Goal: Obtain resource: Obtain resource

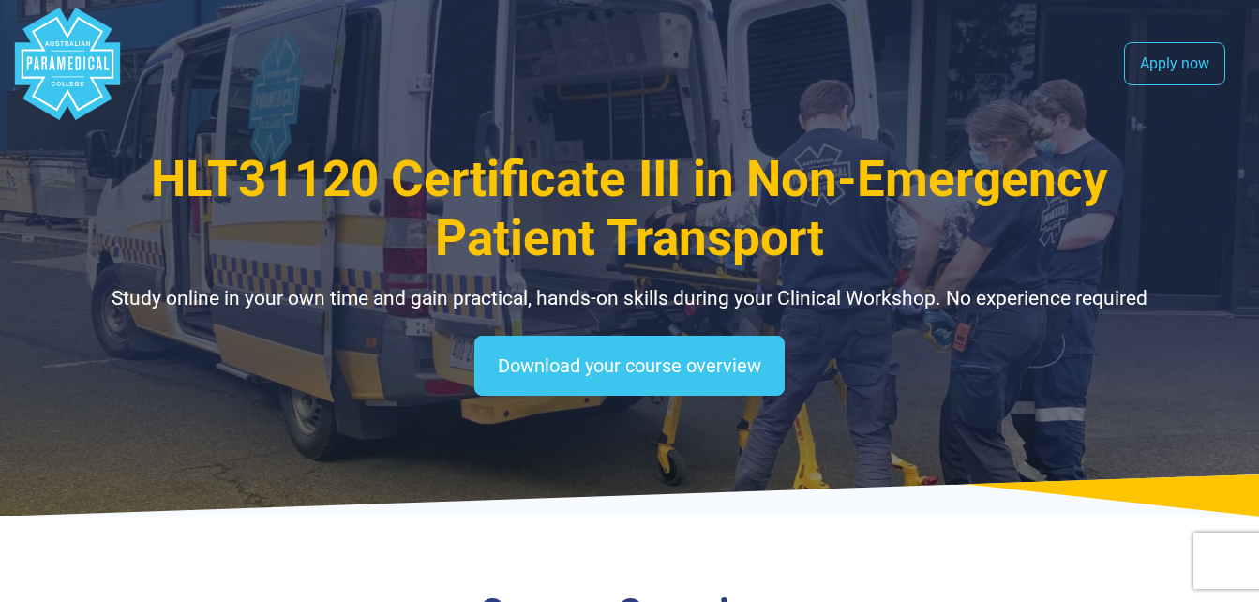
click at [427, 270] on div "HLT31120 Certificate III in Non-Emergency Patient Transport Study online in you…" at bounding box center [629, 231] width 1051 height 163
click at [971, 513] on icon at bounding box center [629, 495] width 1259 height 42
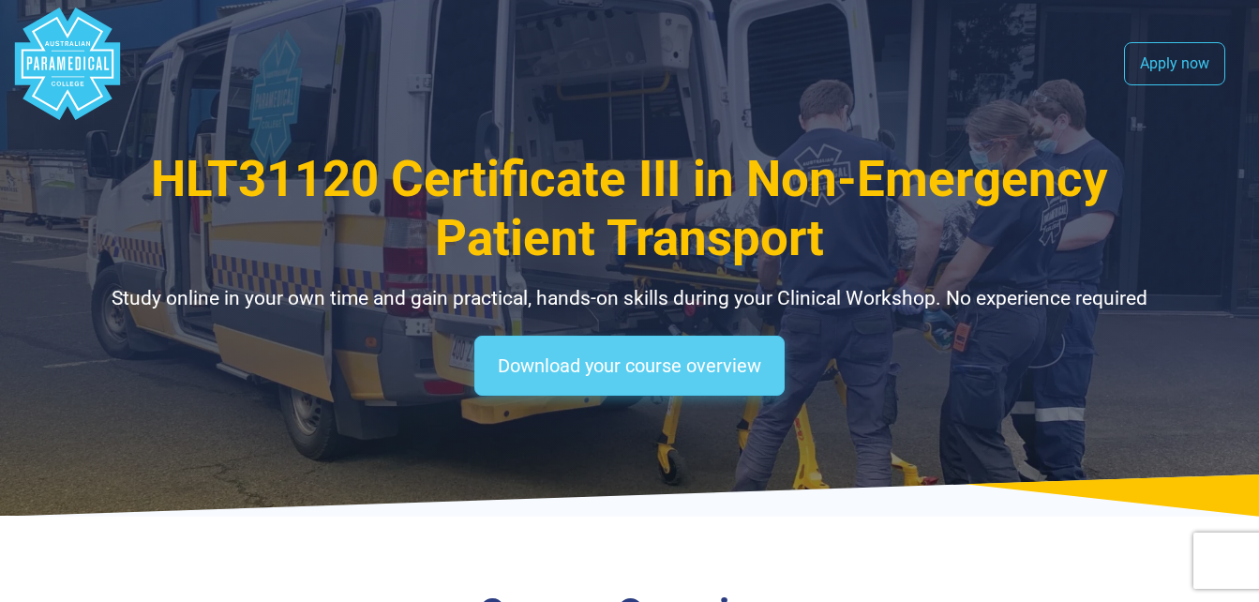
click at [614, 362] on link "Download your course overview" at bounding box center [629, 366] width 310 height 60
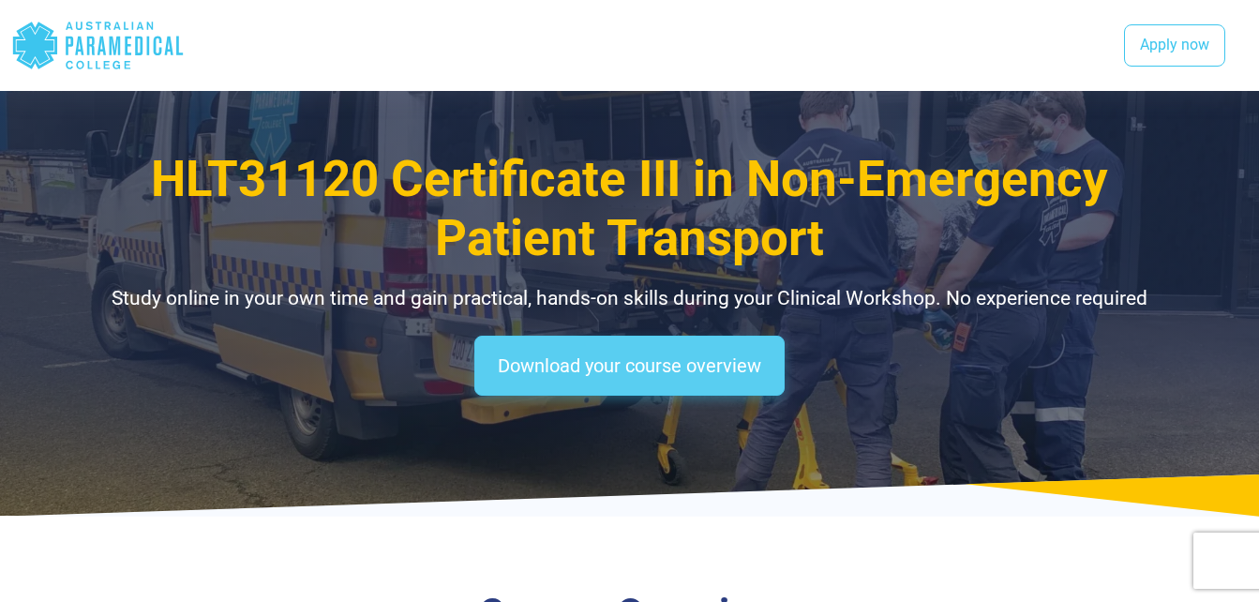
scroll to position [1664, 0]
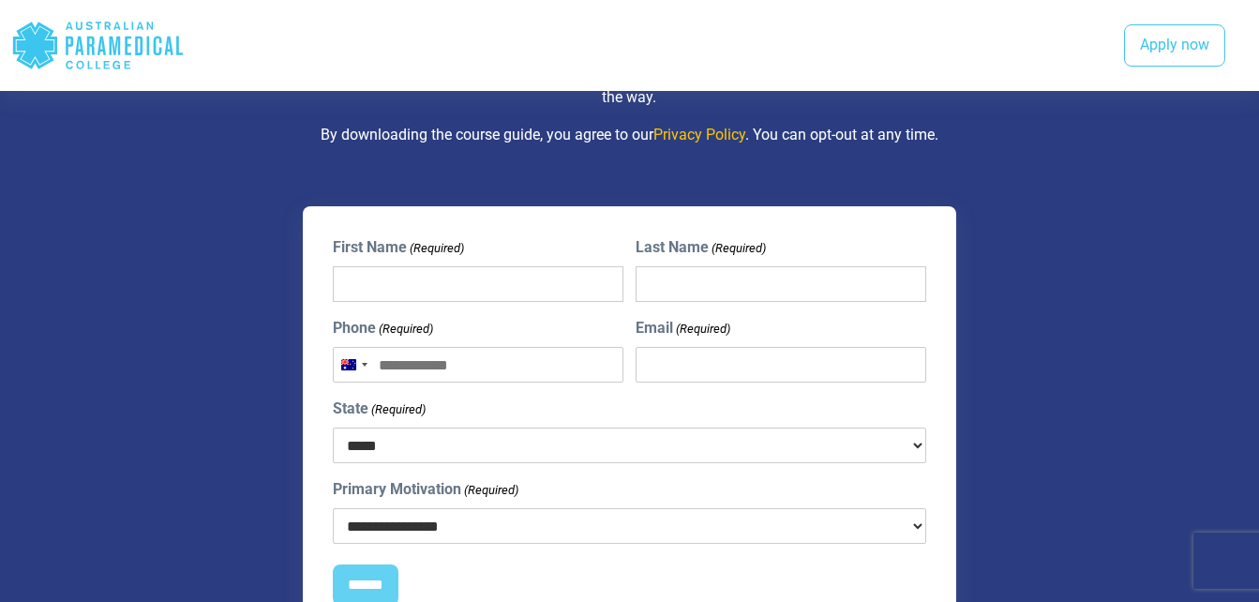
click at [1132, 453] on div "**********" at bounding box center [629, 432] width 1073 height 452
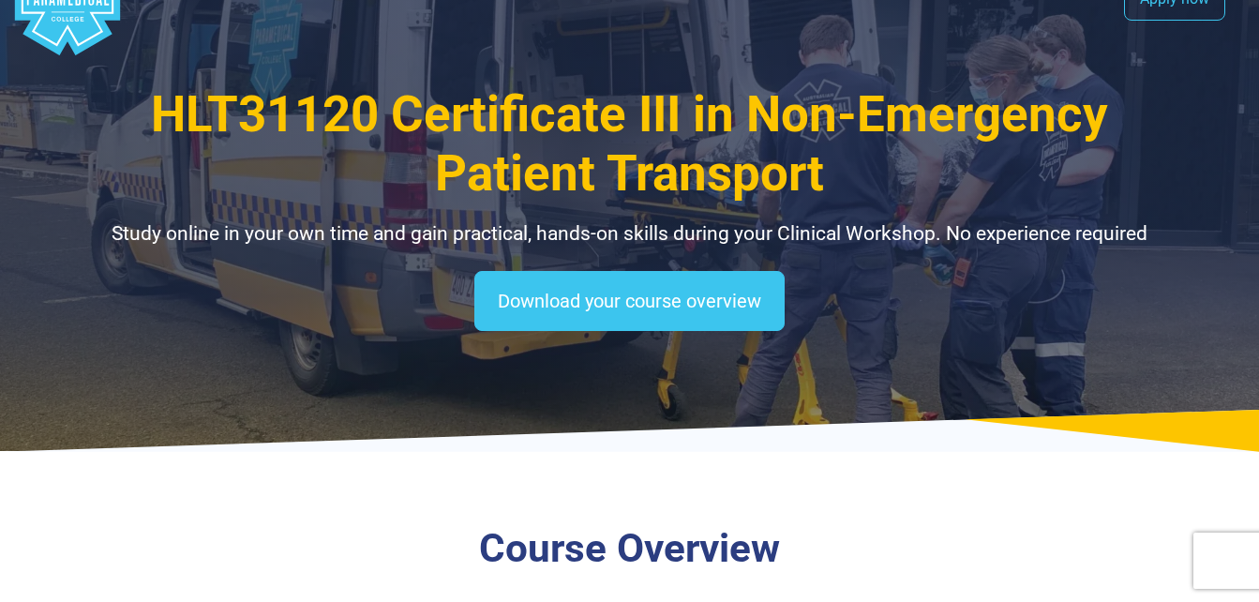
scroll to position [0, 0]
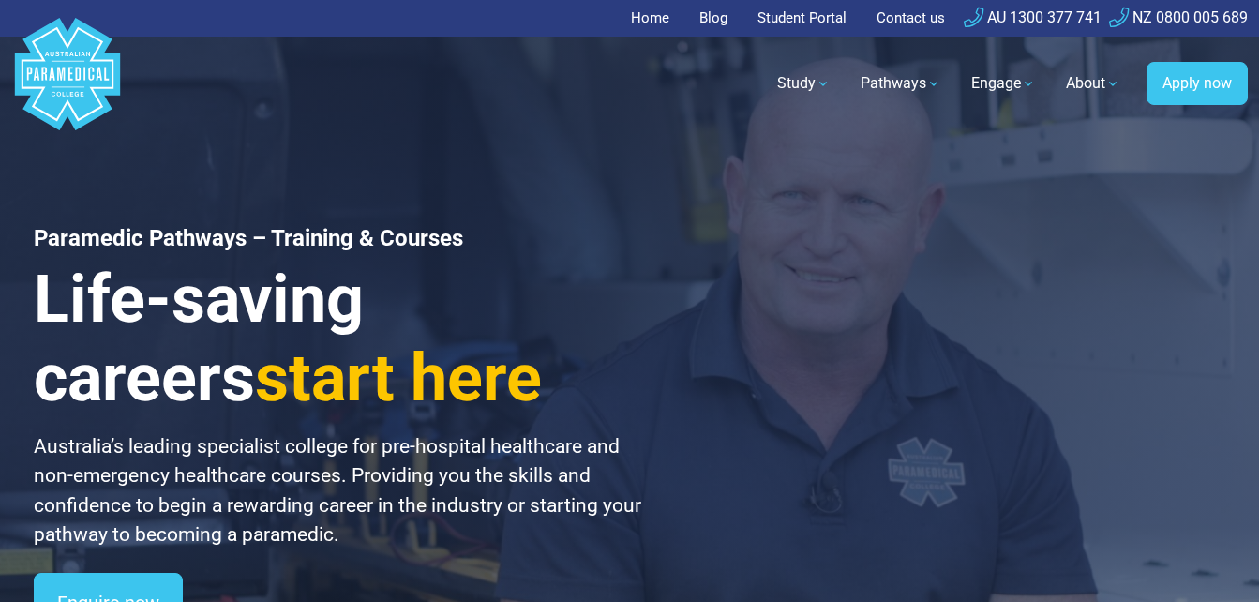
click at [649, 190] on div "Paramedic Pathways – Training & Courses Life-saving careers start here Australi…" at bounding box center [629, 376] width 1259 height 753
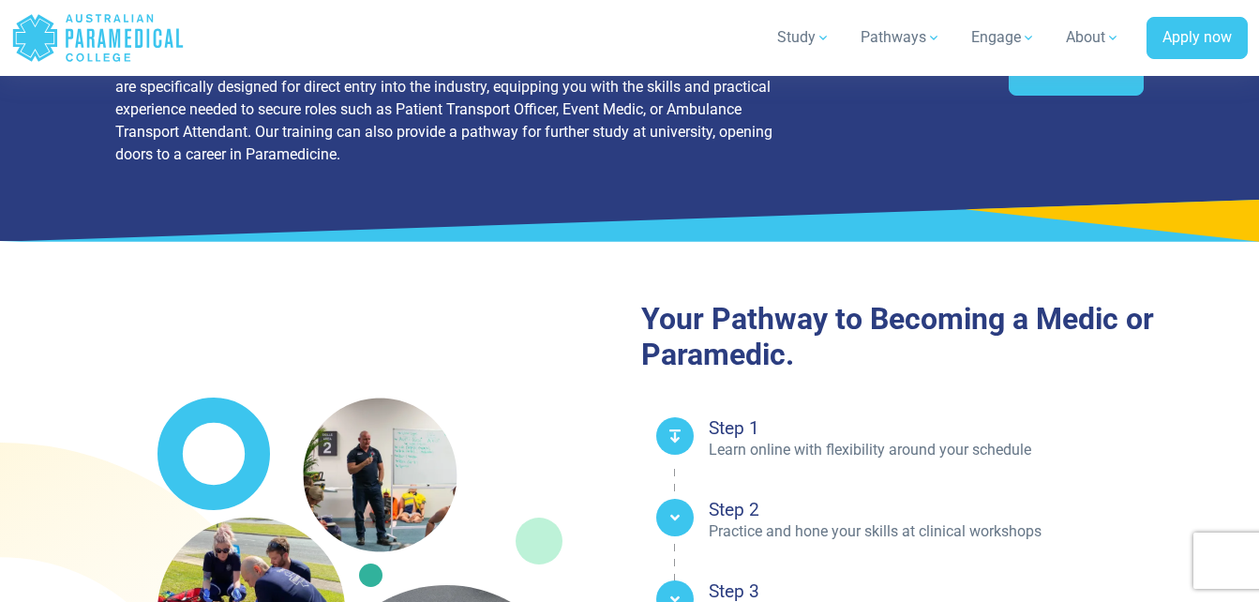
scroll to position [2924, 0]
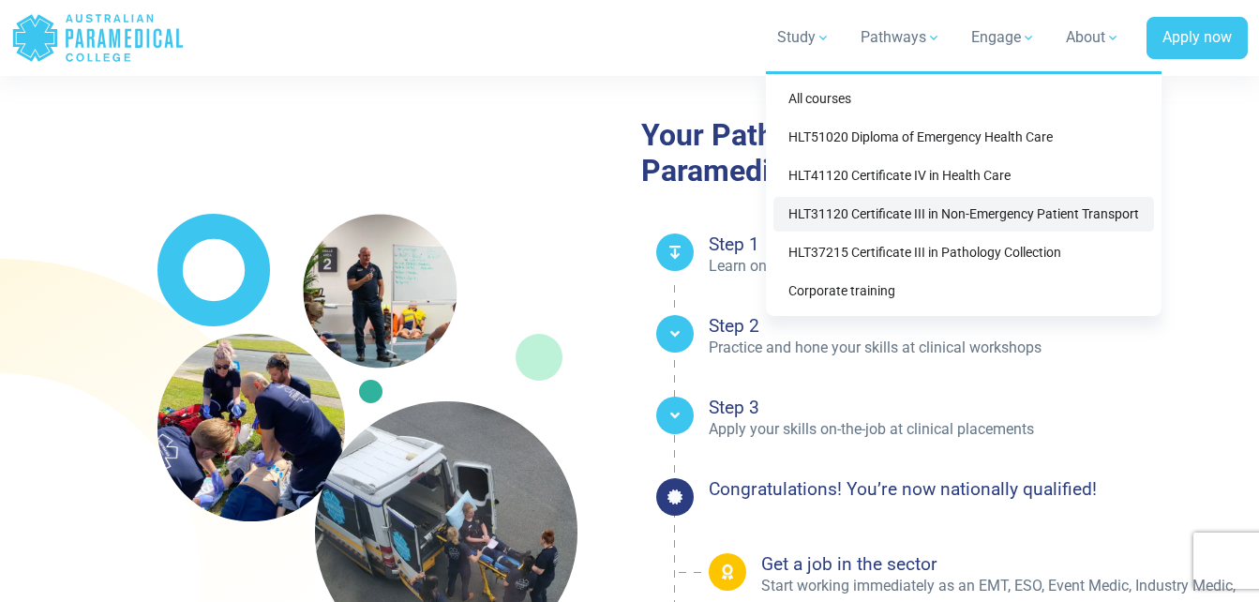
click at [839, 212] on link "HLT31120 Certificate III in Non-Emergency Patient Transport" at bounding box center [963, 214] width 381 height 35
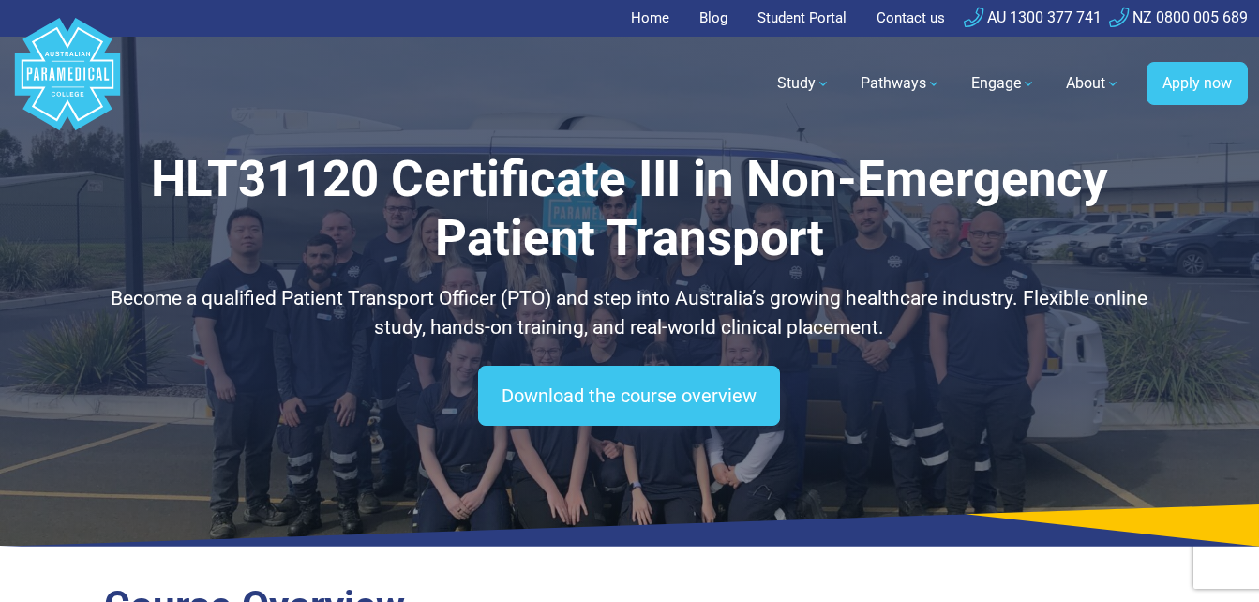
click at [813, 21] on link "Student Portal" at bounding box center [802, 18] width 112 height 37
